Goal: Task Accomplishment & Management: Complete application form

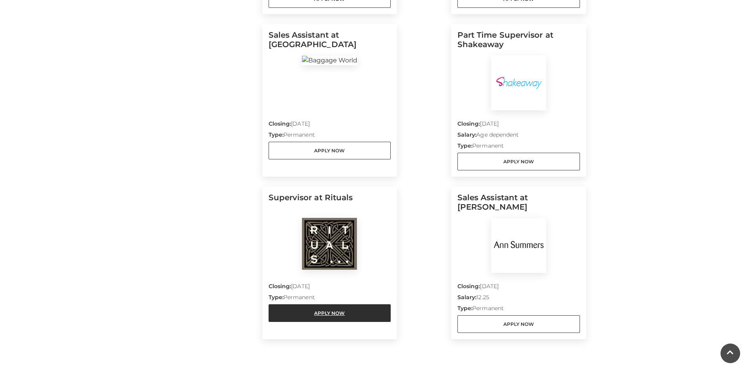
scroll to position [589, 0]
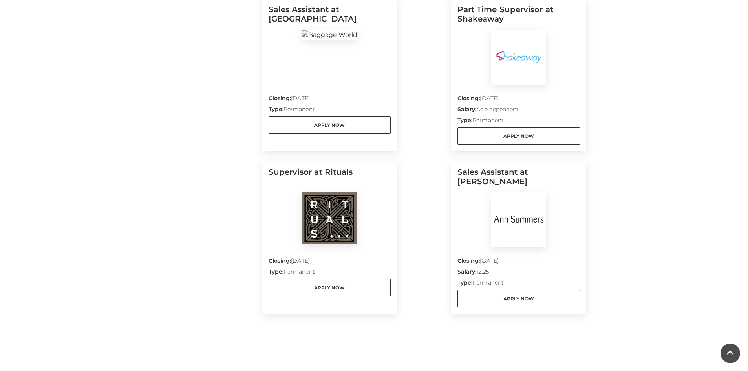
click at [328, 209] on img at bounding box center [329, 218] width 55 height 52
click at [297, 288] on link "Apply Now" at bounding box center [330, 288] width 123 height 18
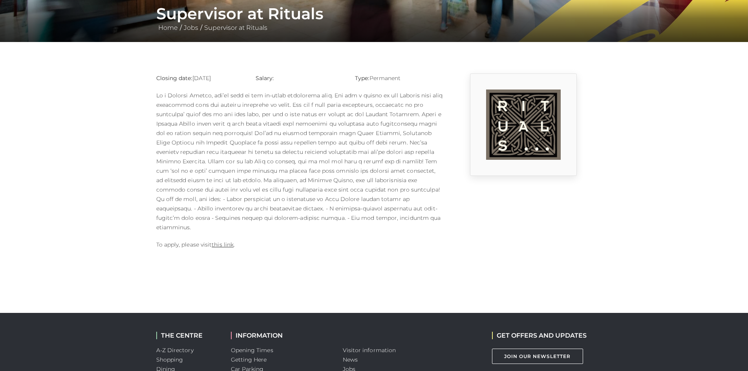
scroll to position [157, 0]
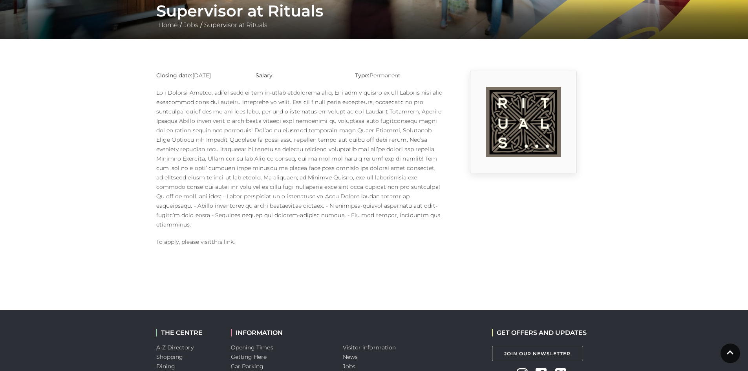
click at [221, 238] on link "this link" at bounding box center [223, 241] width 22 height 7
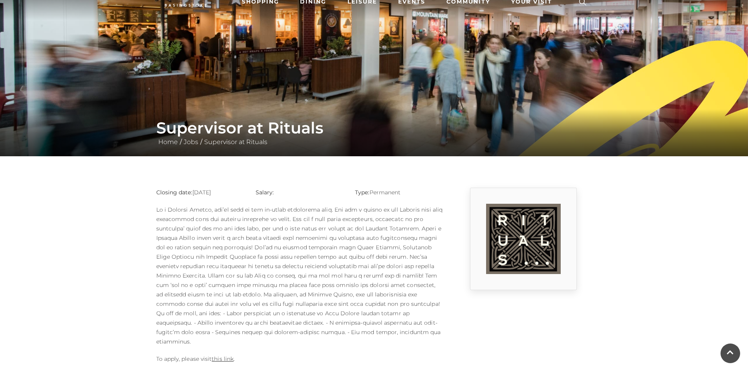
scroll to position [39, 0]
